Goal: Information Seeking & Learning: Learn about a topic

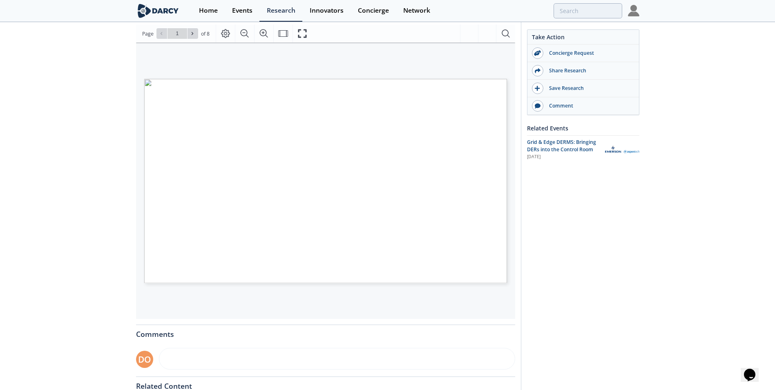
scroll to position [123, 0]
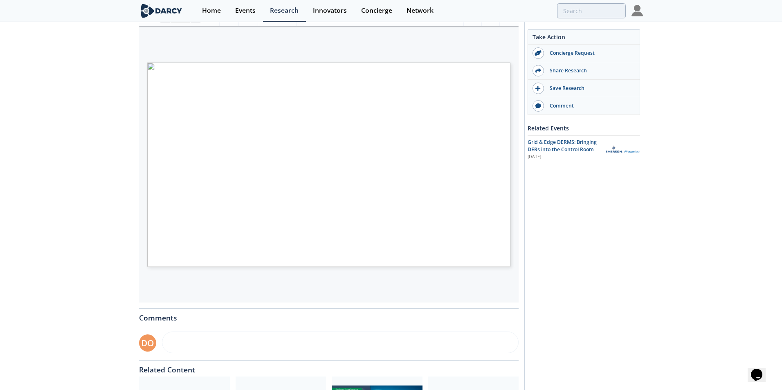
type input "2"
type input "3"
click at [189, 217] on span "Page 2" at bounding box center [546, 256] width 723 height 361
type input "1"
click at [265, 126] on span "Page 1" at bounding box center [517, 252] width 723 height 361
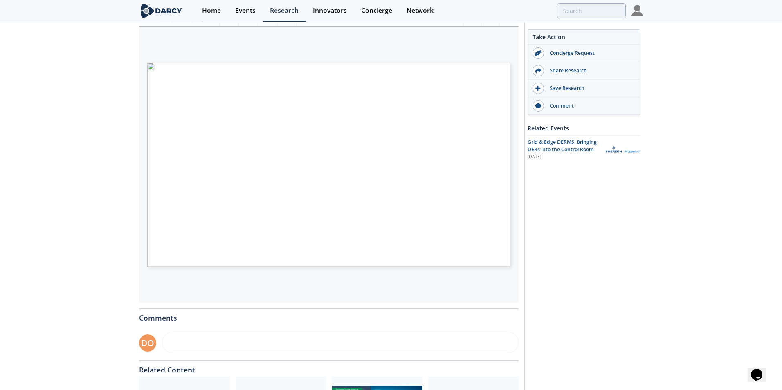
click at [253, 246] on span "PDF" at bounding box center [254, 247] width 7 height 2
drag, startPoint x: 253, startPoint y: 246, endPoint x: 224, endPoint y: 246, distance: 29.0
click at [224, 246] on span "Page 1" at bounding box center [517, 252] width 723 height 361
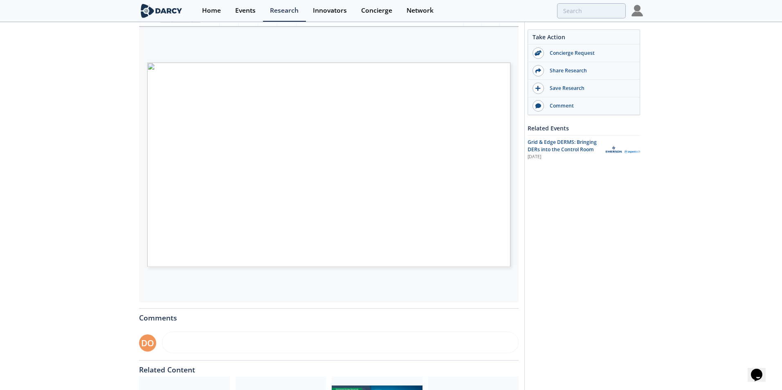
drag, startPoint x: 256, startPoint y: 246, endPoint x: 250, endPoint y: 247, distance: 6.3
click at [315, 63] on span "GRID & EDGE DERMS INTEGRATION [PERSON_NAME] INSIGHTS PDF POWER & UTILITIES SMUD…" at bounding box center [315, 63] width 0 height 0
click at [243, 250] on span "Page 1" at bounding box center [517, 252] width 723 height 361
click at [253, 248] on span "PDF" at bounding box center [254, 247] width 7 height 2
click at [251, 240] on span "Page 1" at bounding box center [517, 252] width 723 height 361
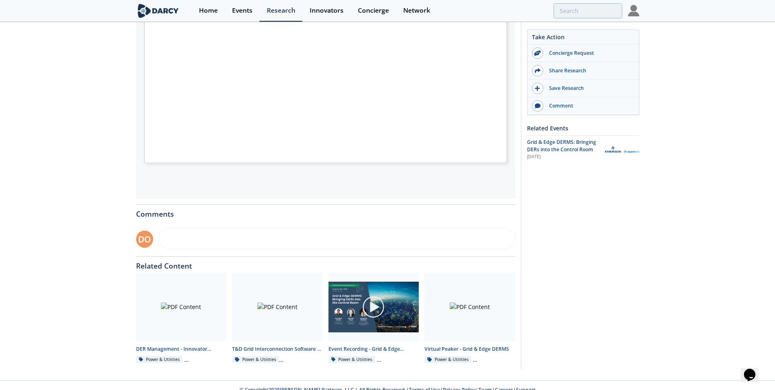
scroll to position [236, 0]
